Goal: Information Seeking & Learning: Learn about a topic

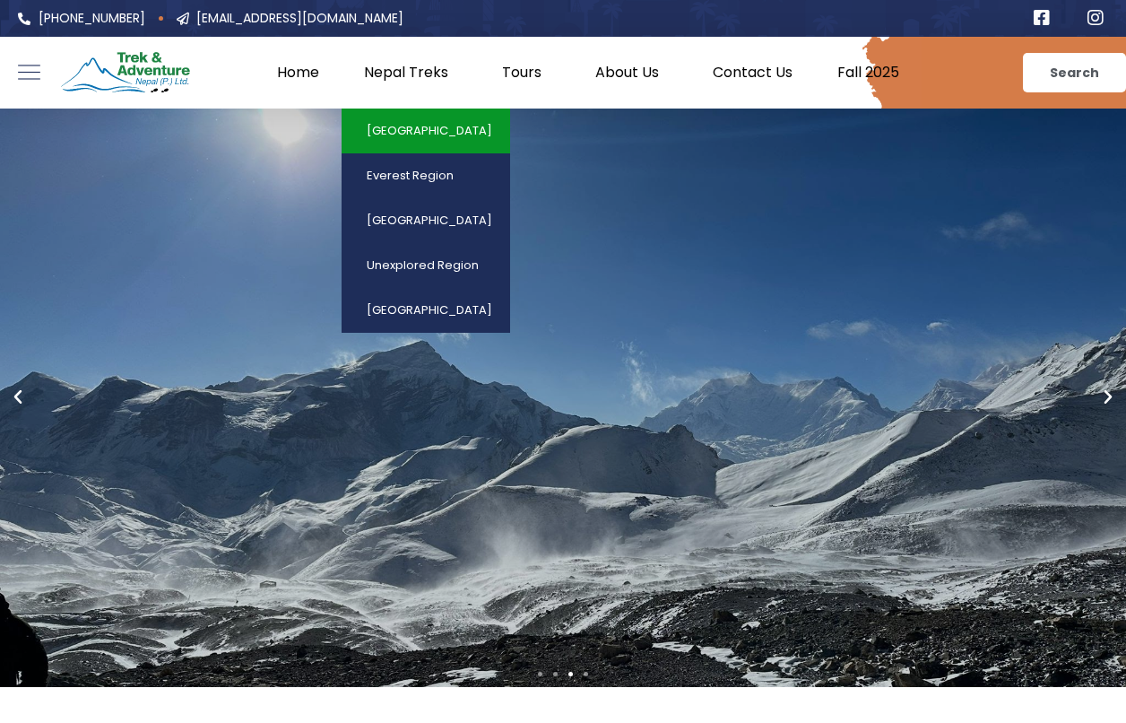
click at [413, 128] on link "[GEOGRAPHIC_DATA]" at bounding box center [426, 131] width 169 height 45
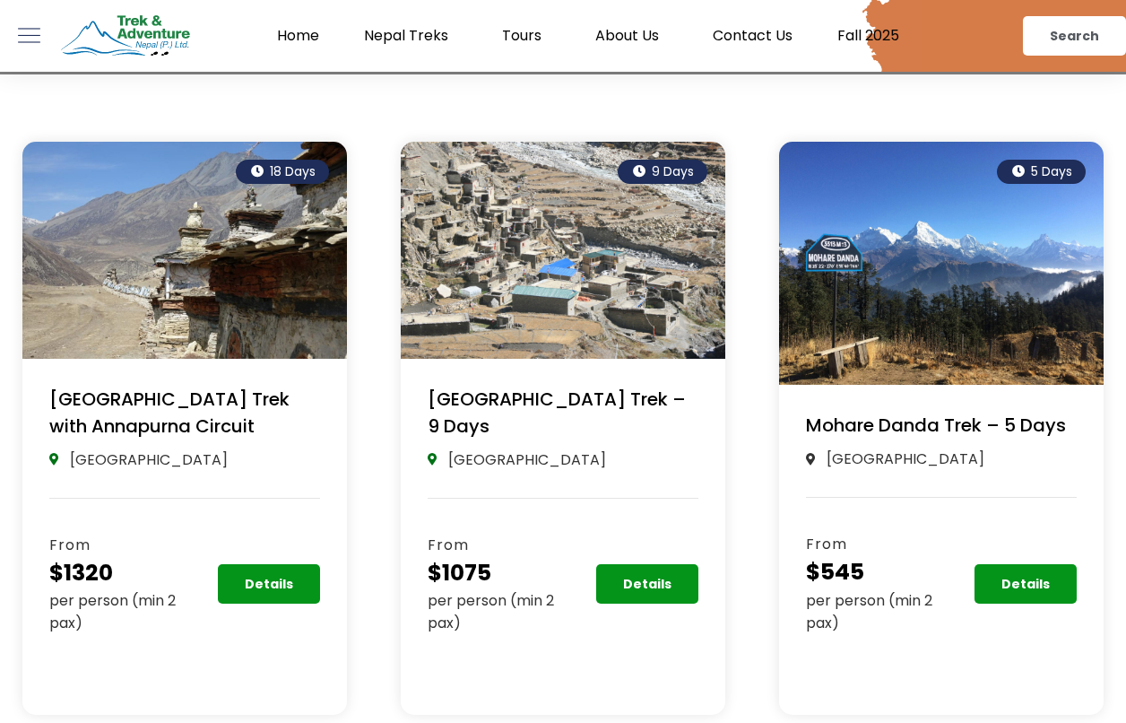
scroll to position [980, 0]
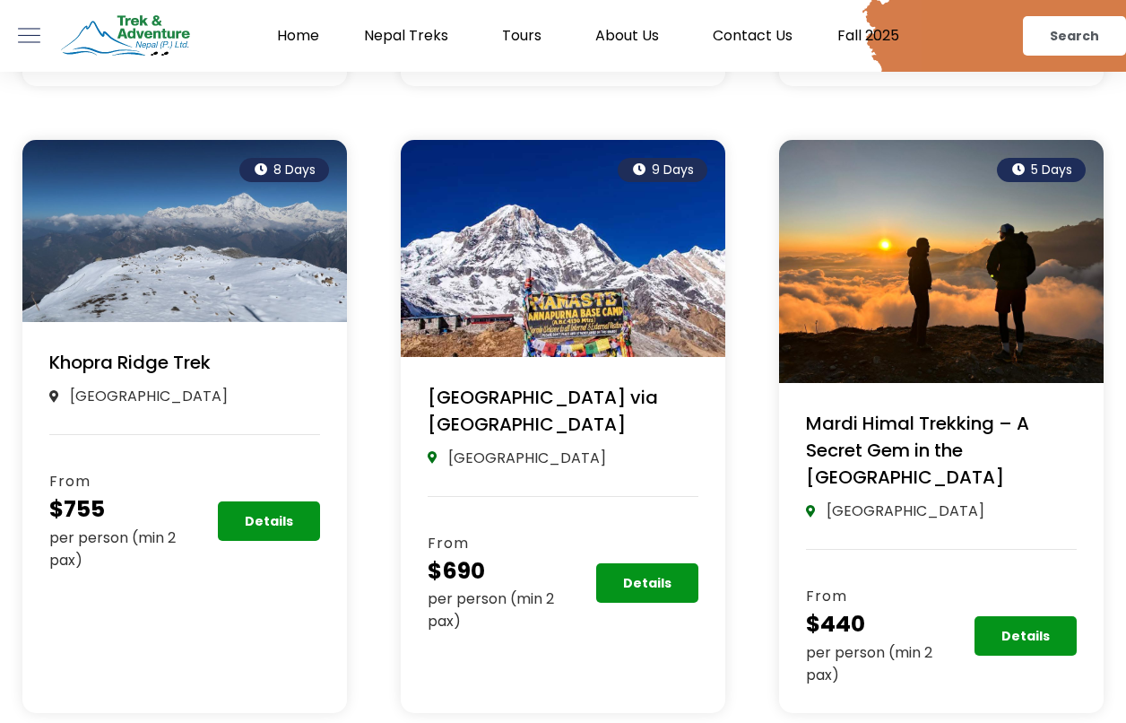
click at [511, 398] on link "[GEOGRAPHIC_DATA] via [GEOGRAPHIC_DATA]" at bounding box center [543, 411] width 230 height 52
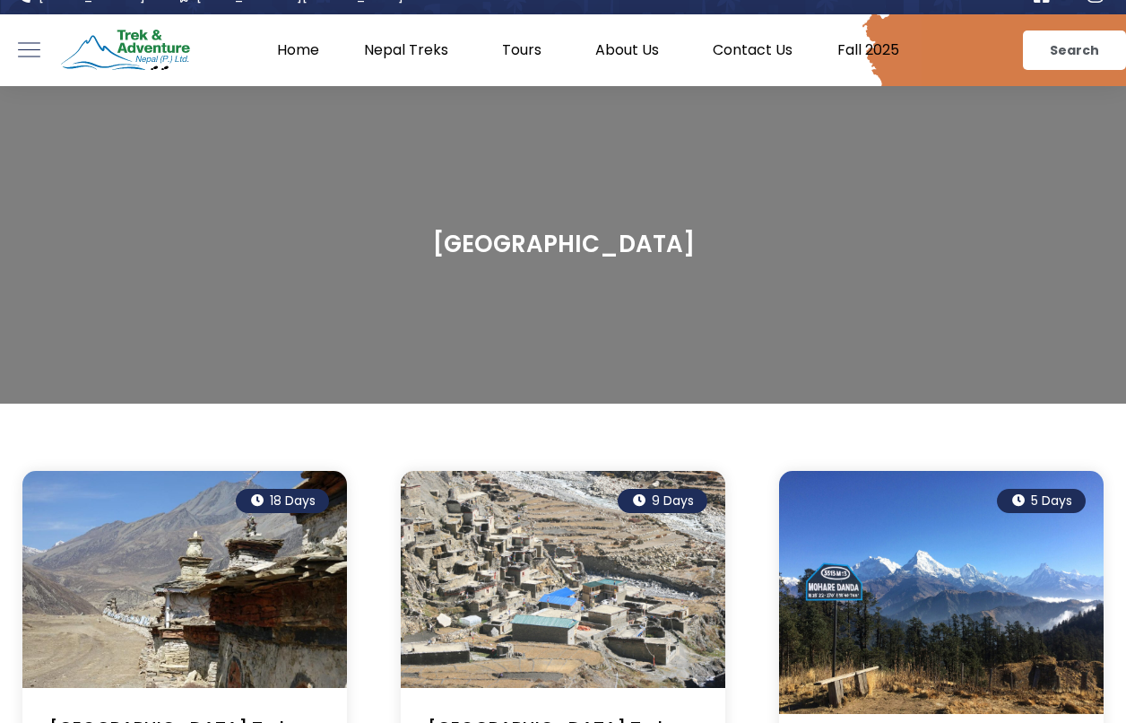
scroll to position [0, 0]
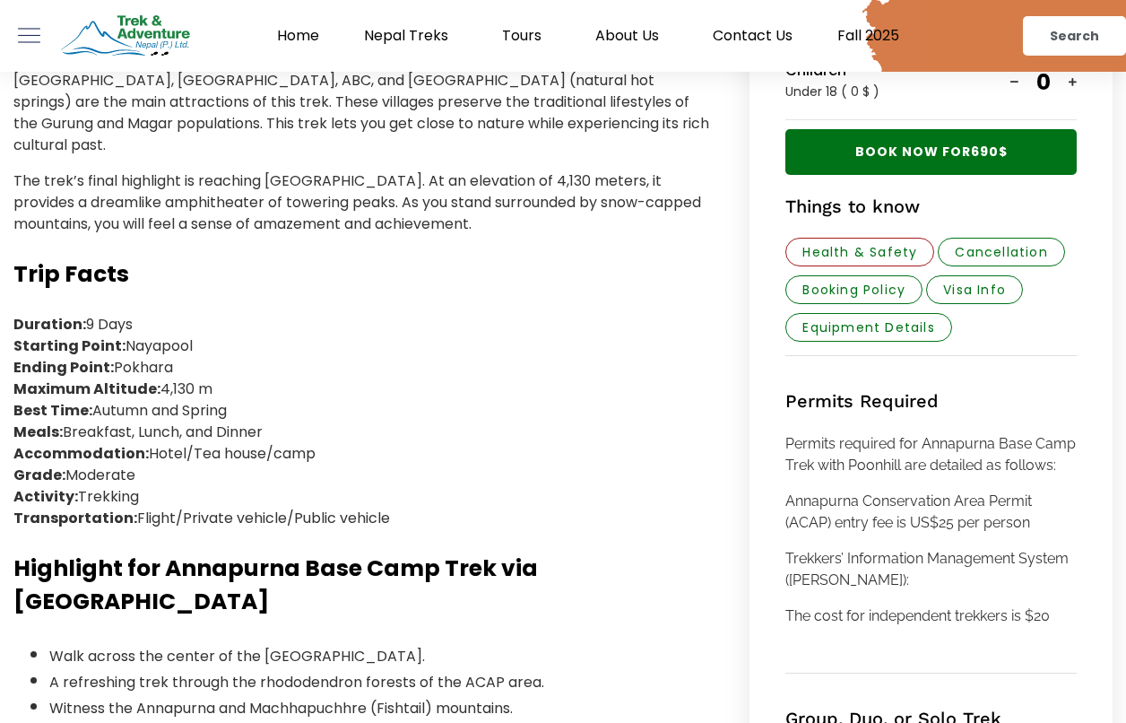
scroll to position [866, 0]
